Goal: Use online tool/utility

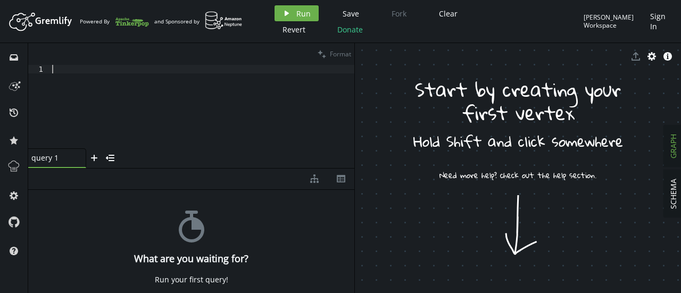
click at [180, 84] on div at bounding box center [202, 115] width 304 height 101
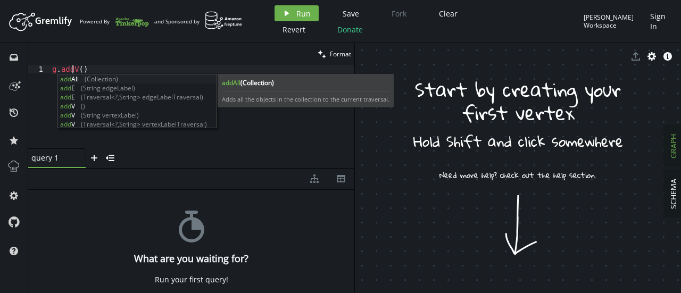
scroll to position [0, 20]
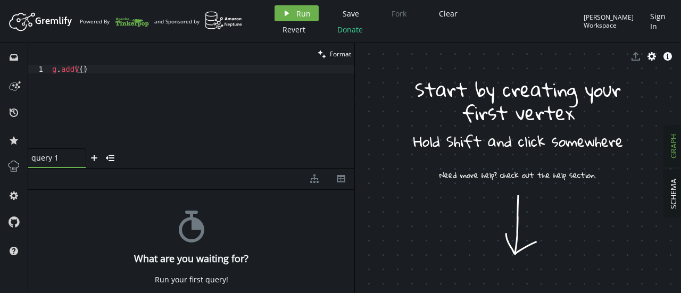
drag, startPoint x: 418, startPoint y: 120, endPoint x: 406, endPoint y: 2, distance: 118.7
click at [406, 2] on div "Artboard Created with Sketch. Powered By and Sponsored by play Run Save Fork Cl…" at bounding box center [340, 146] width 681 height 293
click at [650, 59] on icon "cog" at bounding box center [652, 56] width 9 height 9
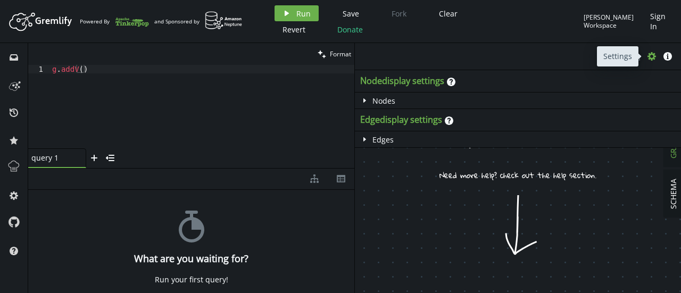
click at [650, 59] on icon "cog" at bounding box center [652, 56] width 9 height 9
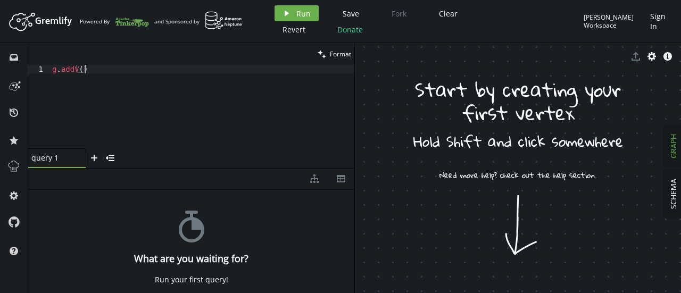
click at [121, 73] on div "g . addV ( )" at bounding box center [202, 115] width 304 height 101
click at [79, 73] on div "g . addV ( )" at bounding box center [202, 115] width 304 height 101
click at [80, 70] on div "g . addV ( )" at bounding box center [202, 115] width 304 height 101
click at [136, 71] on div "g . addV ( 'name''Backend)" at bounding box center [202, 115] width 304 height 101
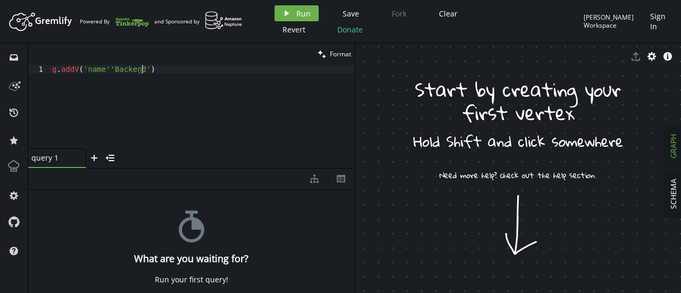
scroll to position [0, 90]
click at [153, 70] on div "g . addV ( 'name''Backend' )" at bounding box center [202, 115] width 304 height 101
type textarea "g.addV('name''Backend').property('"
